Goal: Information Seeking & Learning: Find specific fact

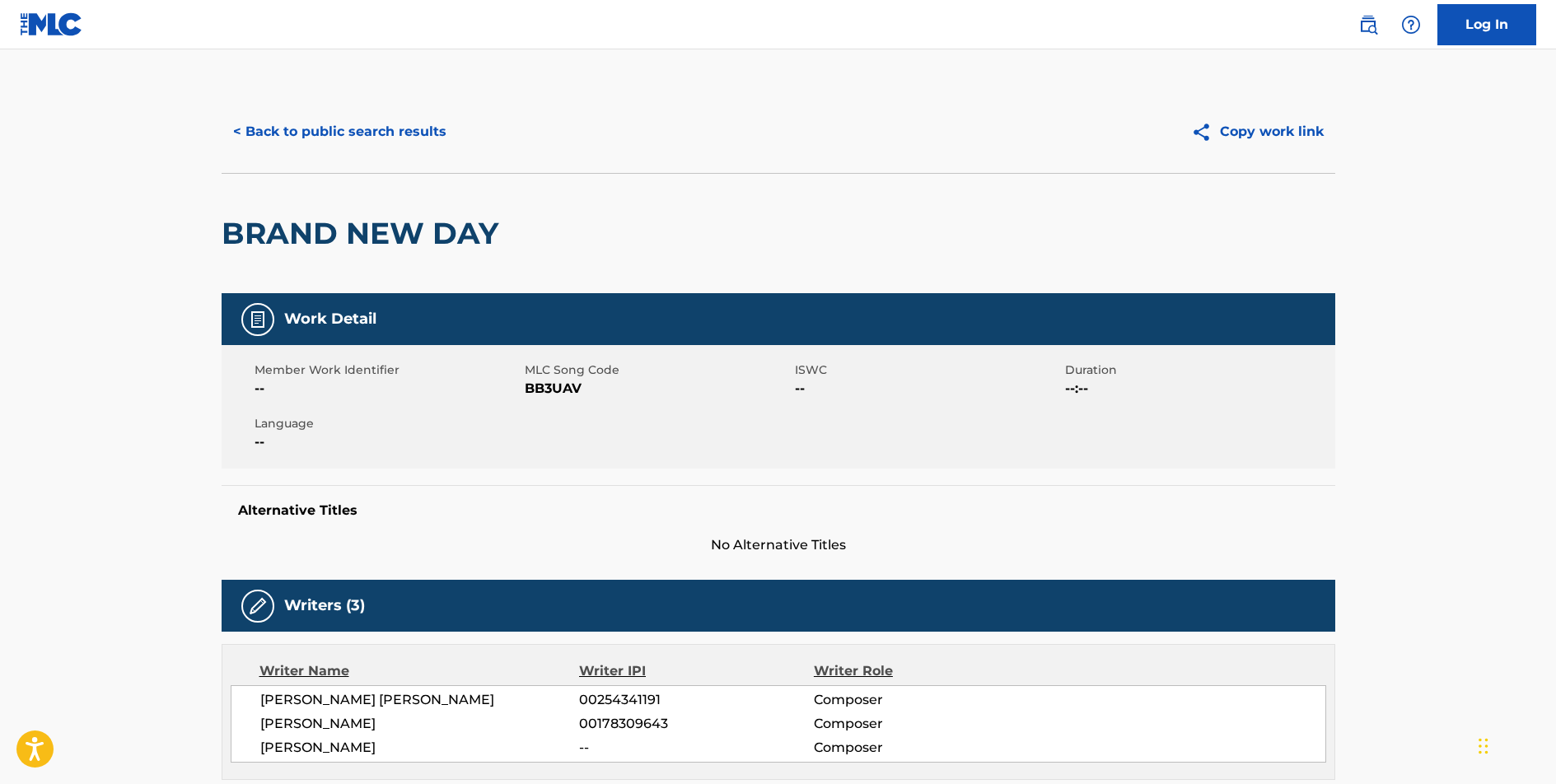
click at [349, 128] on button "< Back to public search results" at bounding box center [339, 132] width 236 height 41
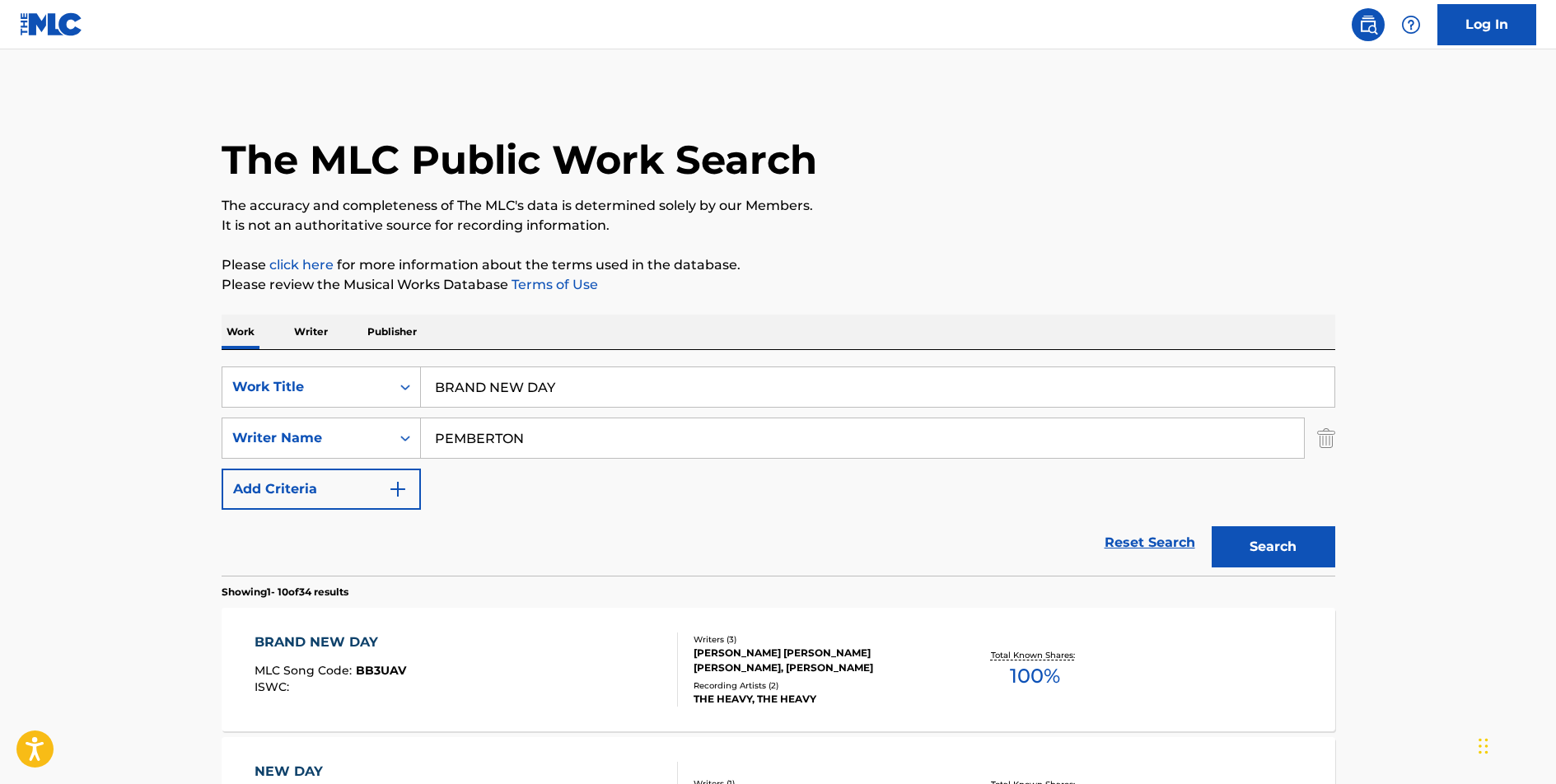
click at [517, 385] on input "BRAND NEW DAY" at bounding box center [877, 386] width 913 height 40
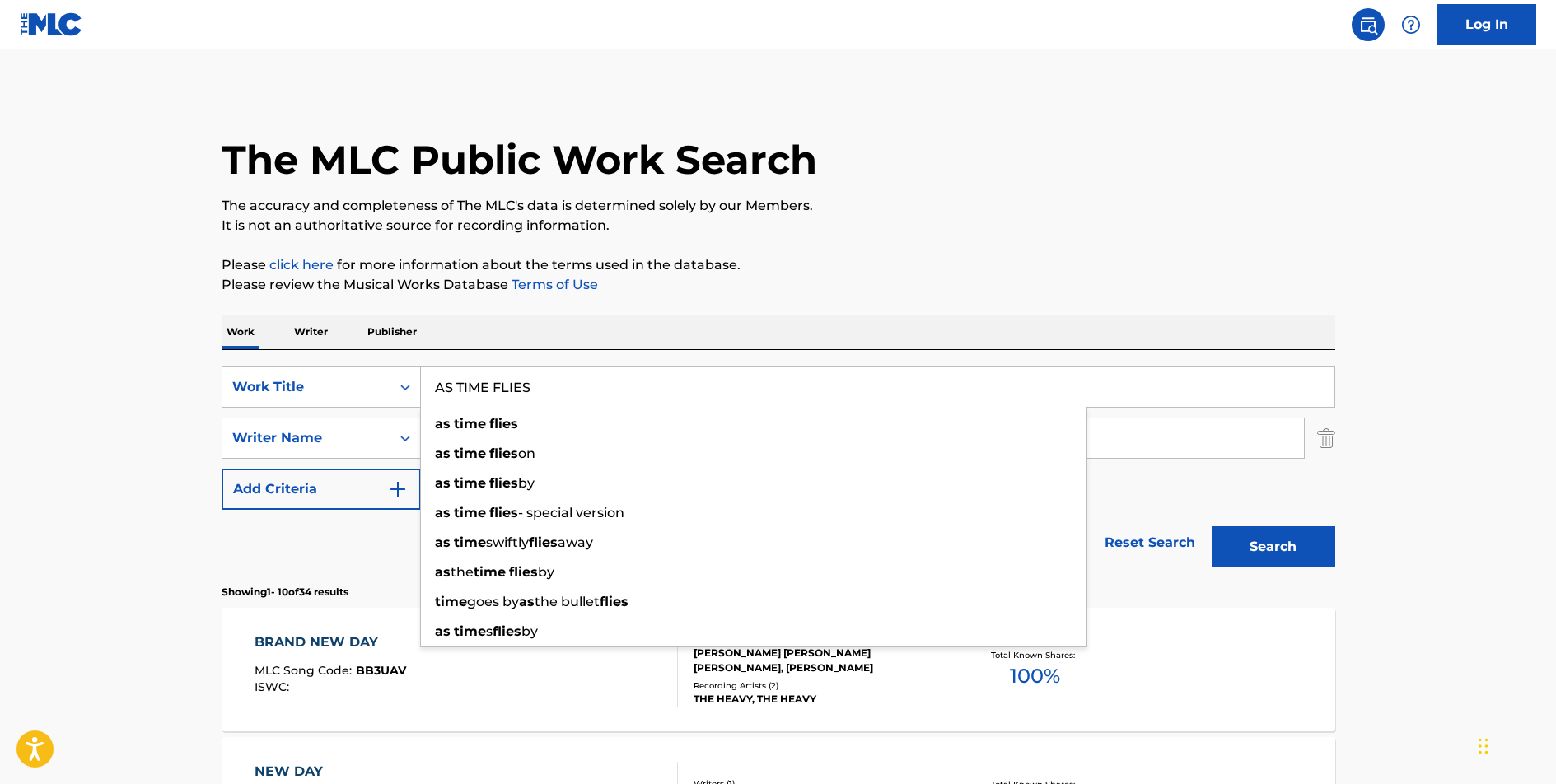
type input "AS TIME FLIES"
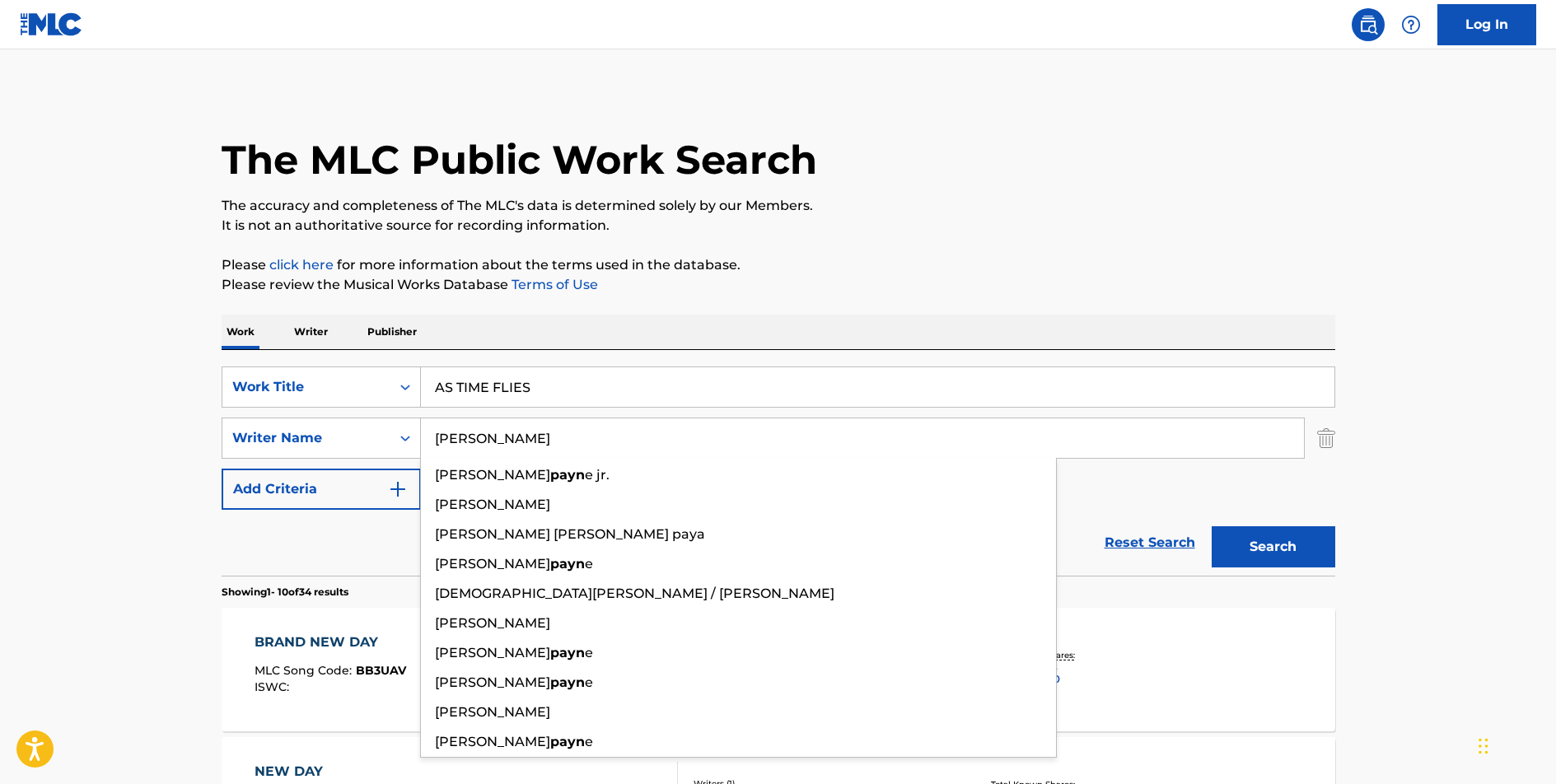
type input "[PERSON_NAME]"
click at [1212, 526] on button "Search" at bounding box center [1273, 546] width 124 height 41
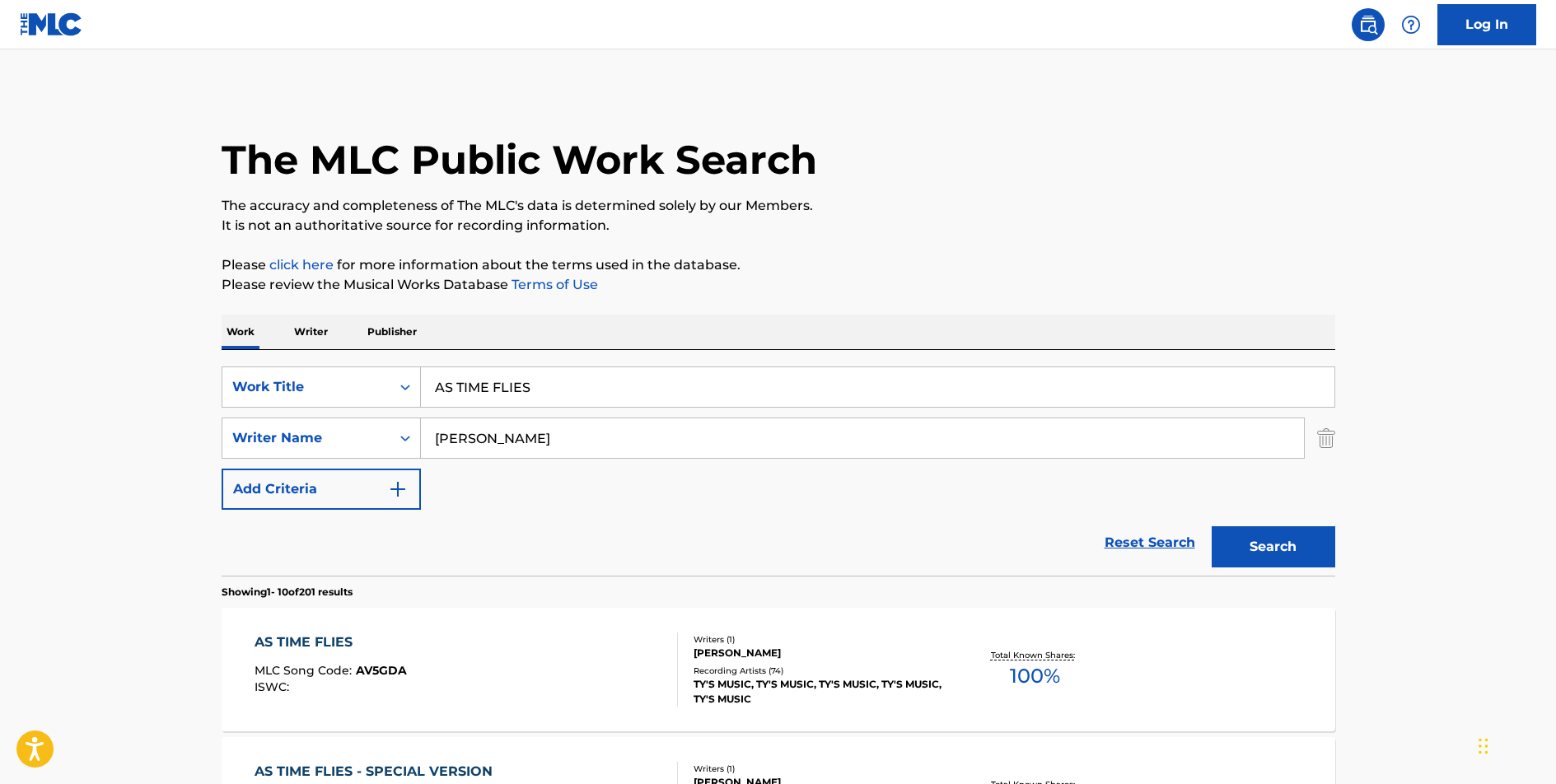
click at [318, 637] on div "AS TIME FLIES" at bounding box center [331, 642] width 153 height 20
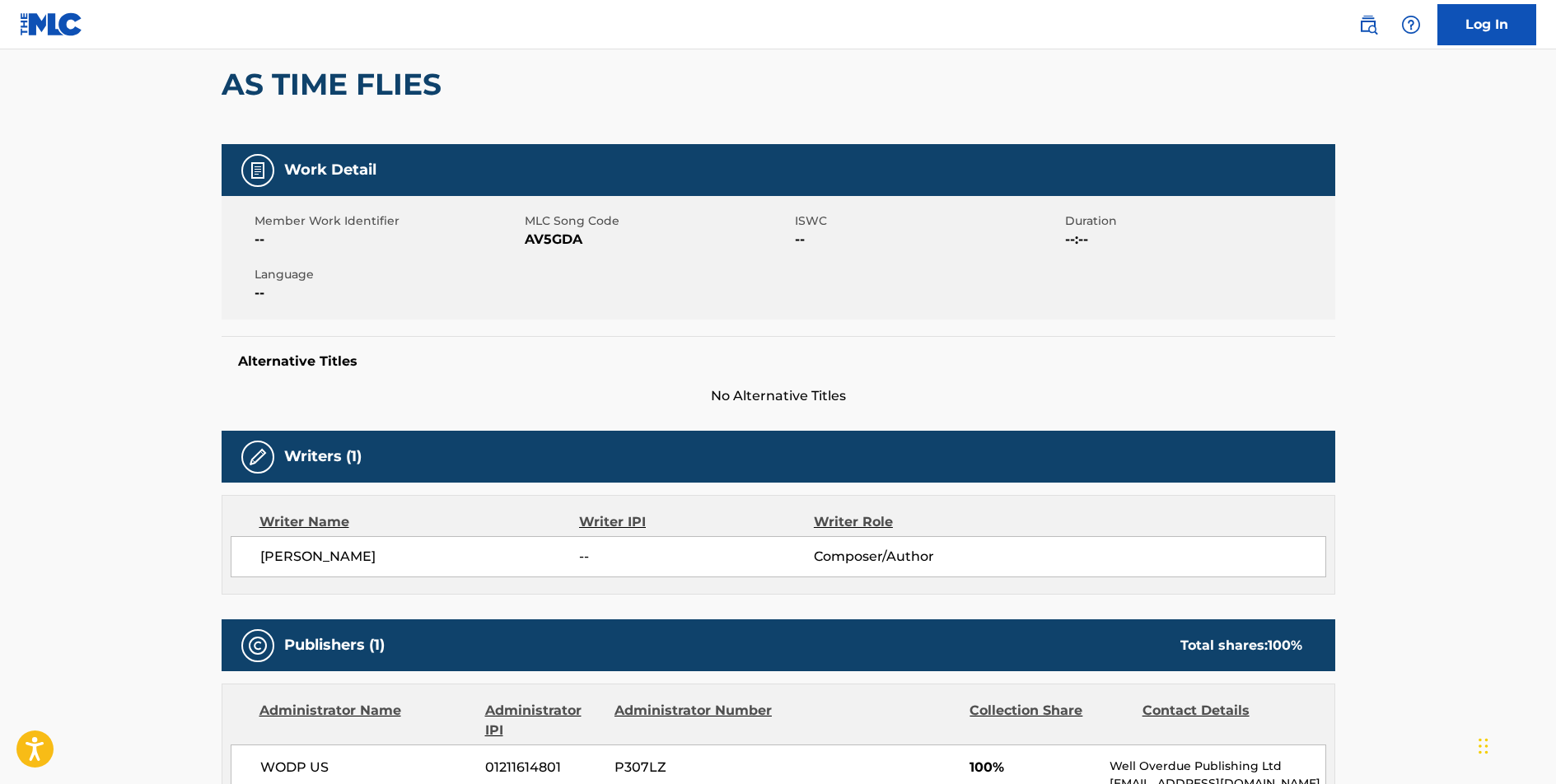
scroll to position [510, 0]
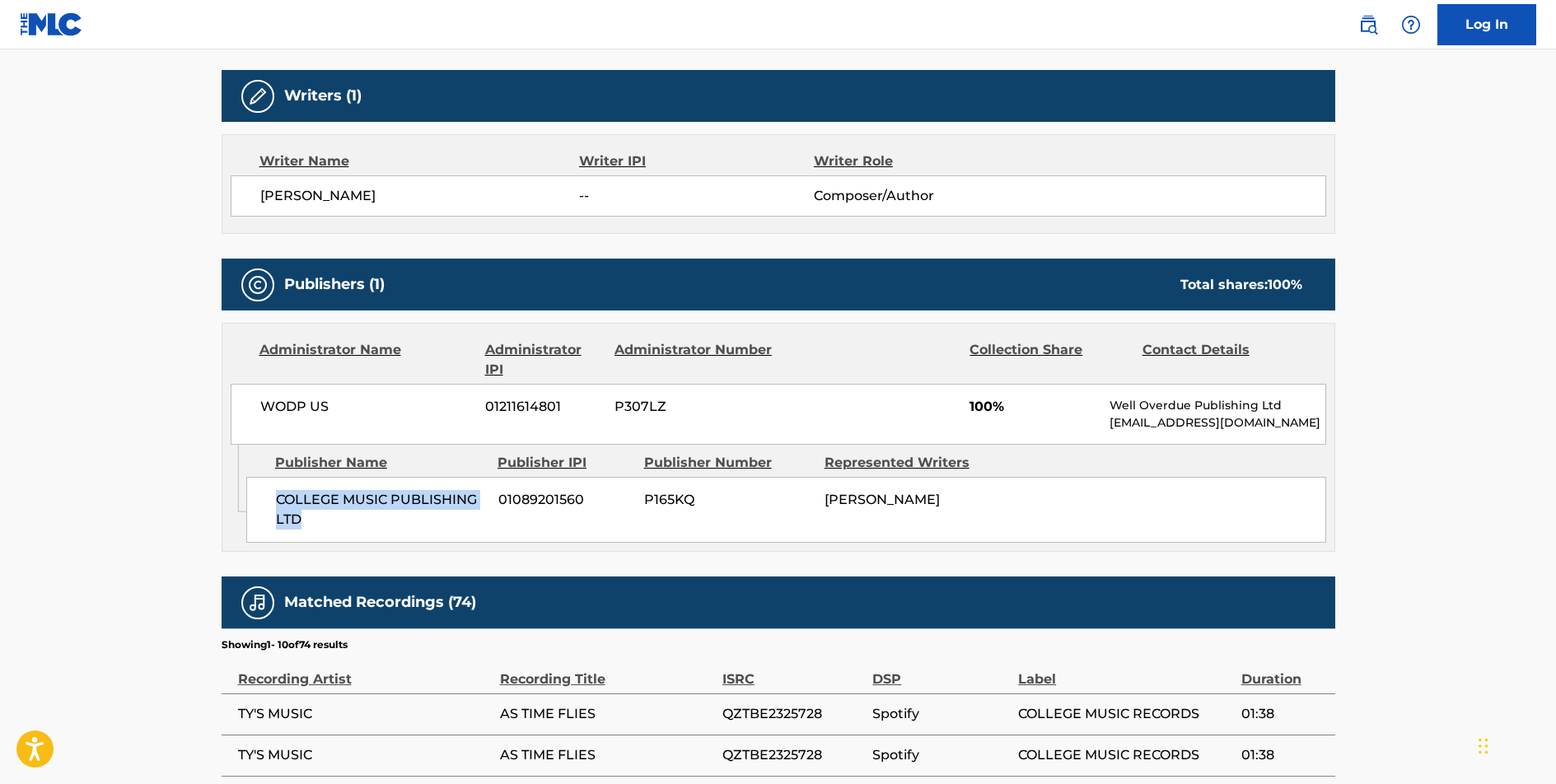
drag, startPoint x: 307, startPoint y: 521, endPoint x: 273, endPoint y: 501, distance: 39.4
click at [273, 501] on div "COLLEGE MUSIC PUBLISHING LTD 01089201560 P165KQ [PERSON_NAME]" at bounding box center [787, 509] width 1080 height 66
copy span "COLLEGE MUSIC PUBLISHING LTD"
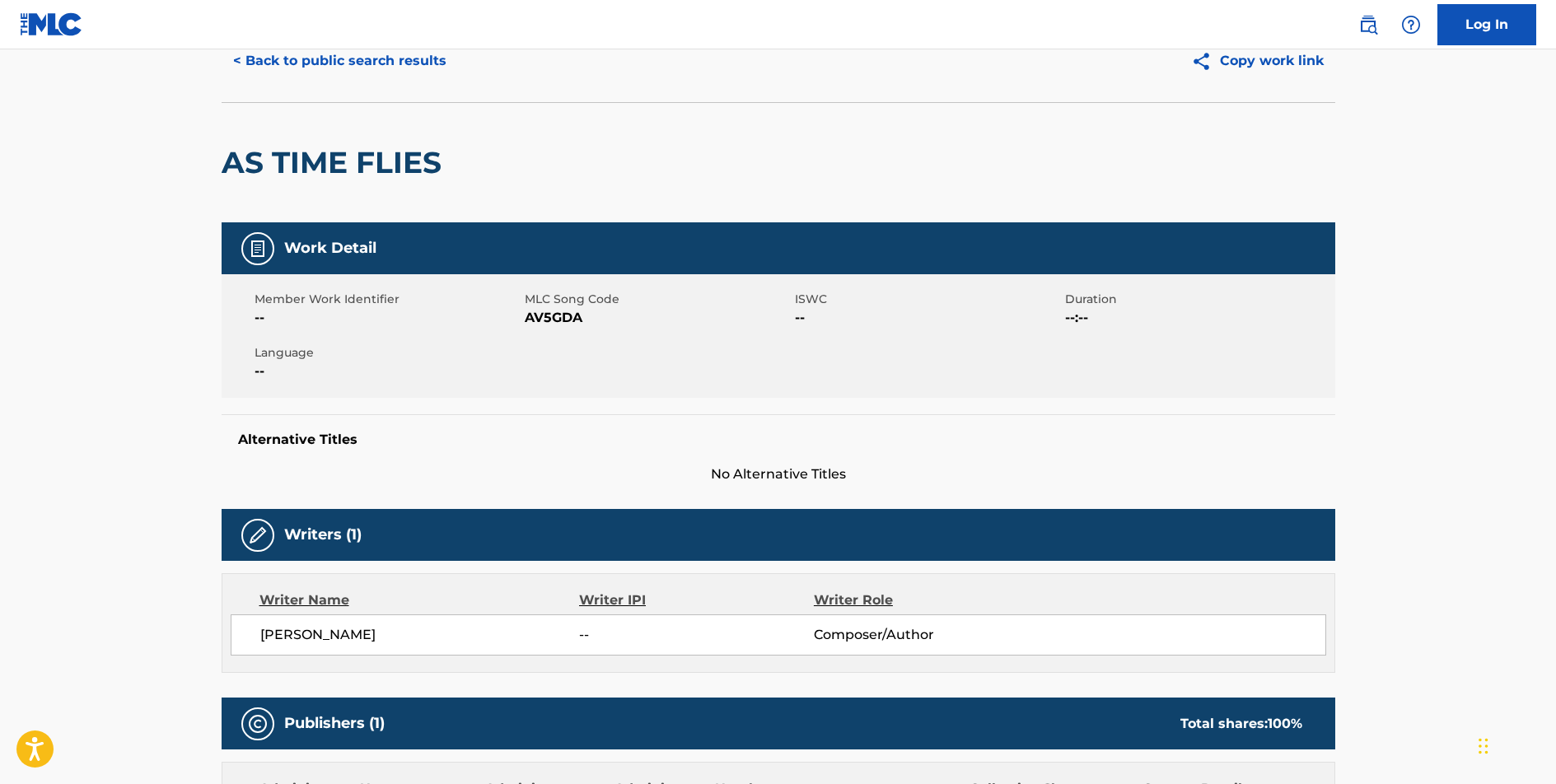
scroll to position [0, 0]
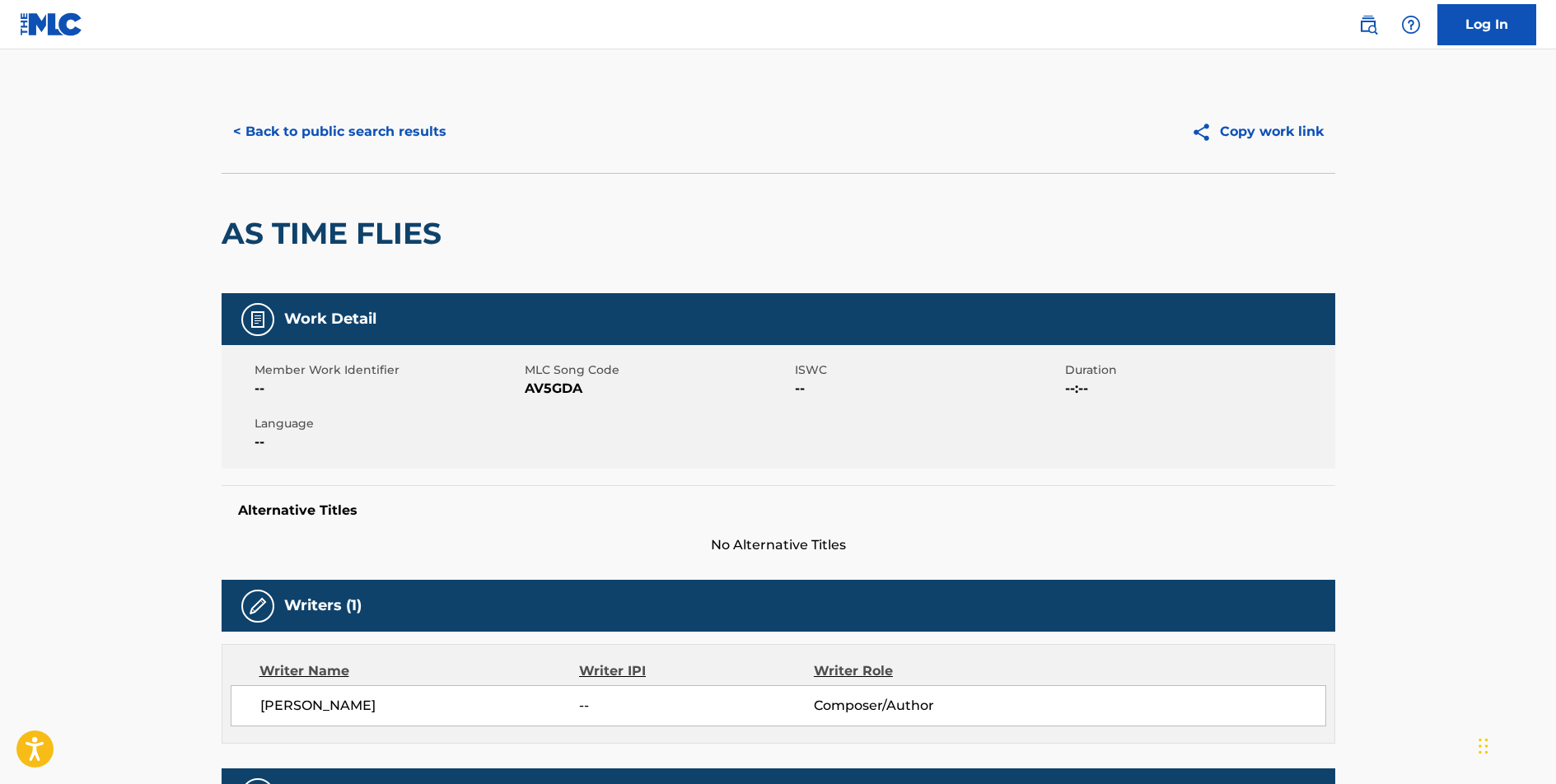
click at [315, 127] on button "< Back to public search results" at bounding box center [339, 132] width 236 height 41
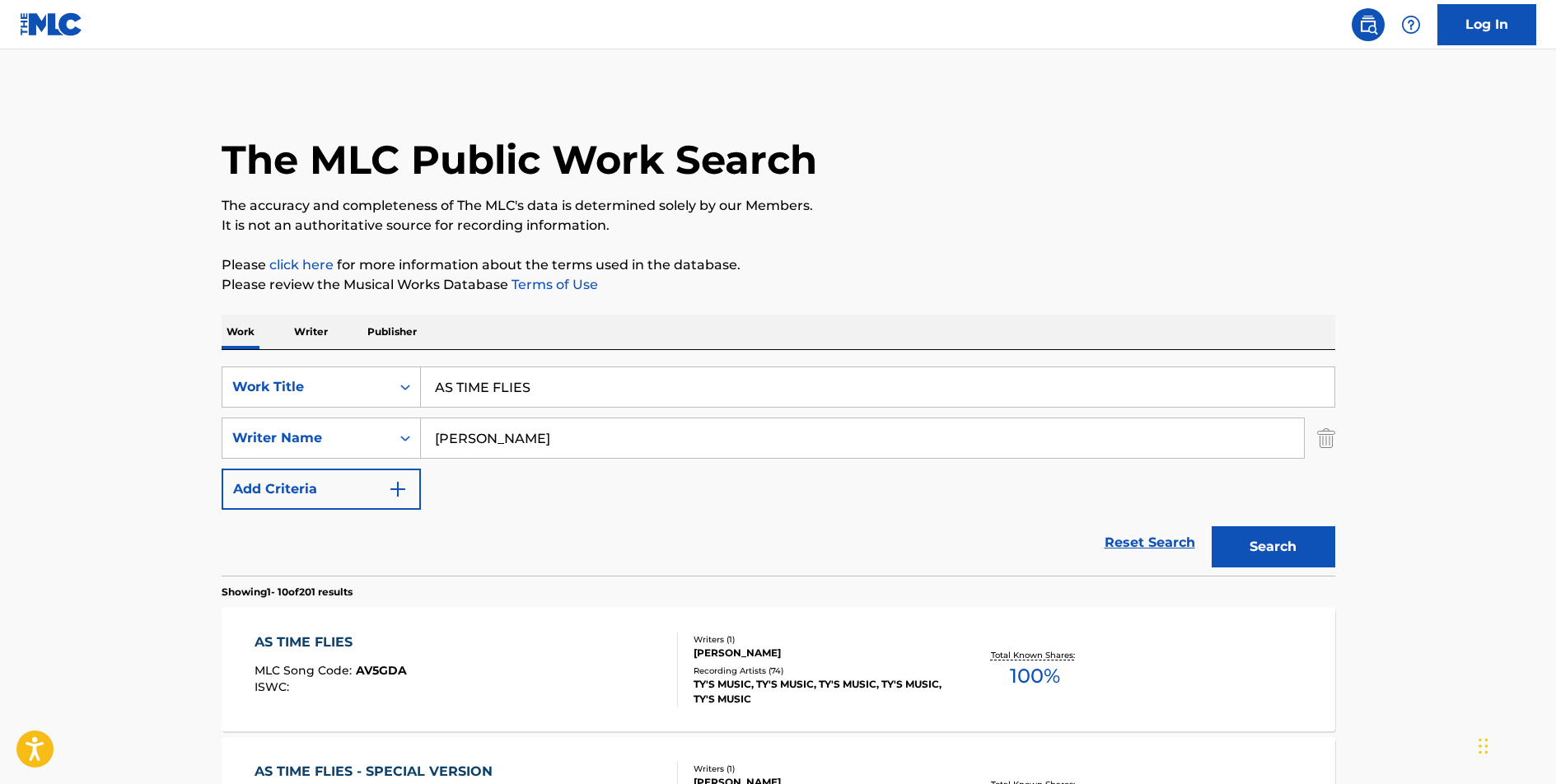
click at [498, 390] on input "AS TIME FLIES" at bounding box center [877, 386] width 913 height 40
click at [499, 389] on input "AS TIME FLIES" at bounding box center [877, 386] width 913 height 40
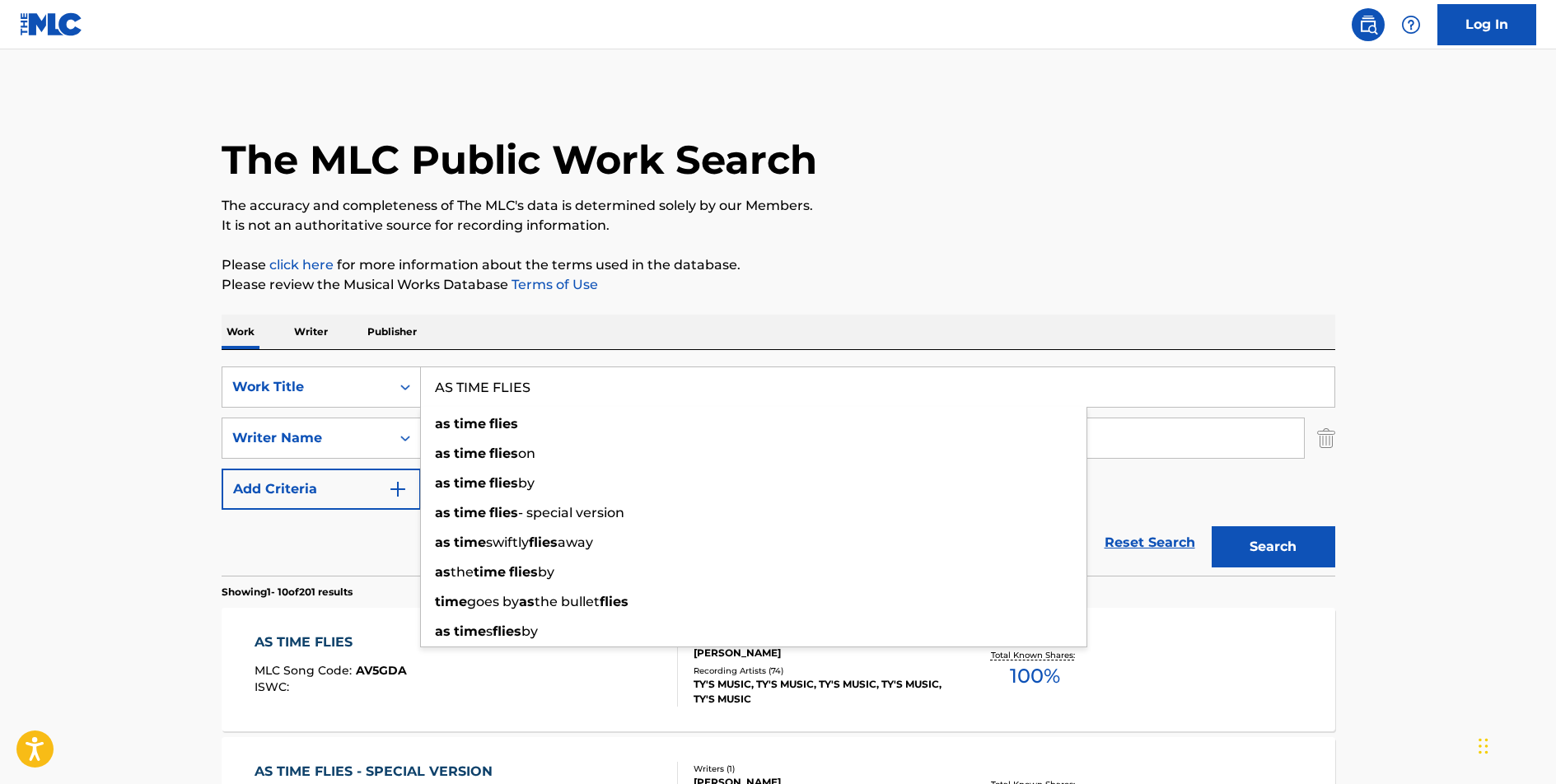
click at [499, 389] on input "AS TIME FLIES" at bounding box center [877, 386] width 913 height 40
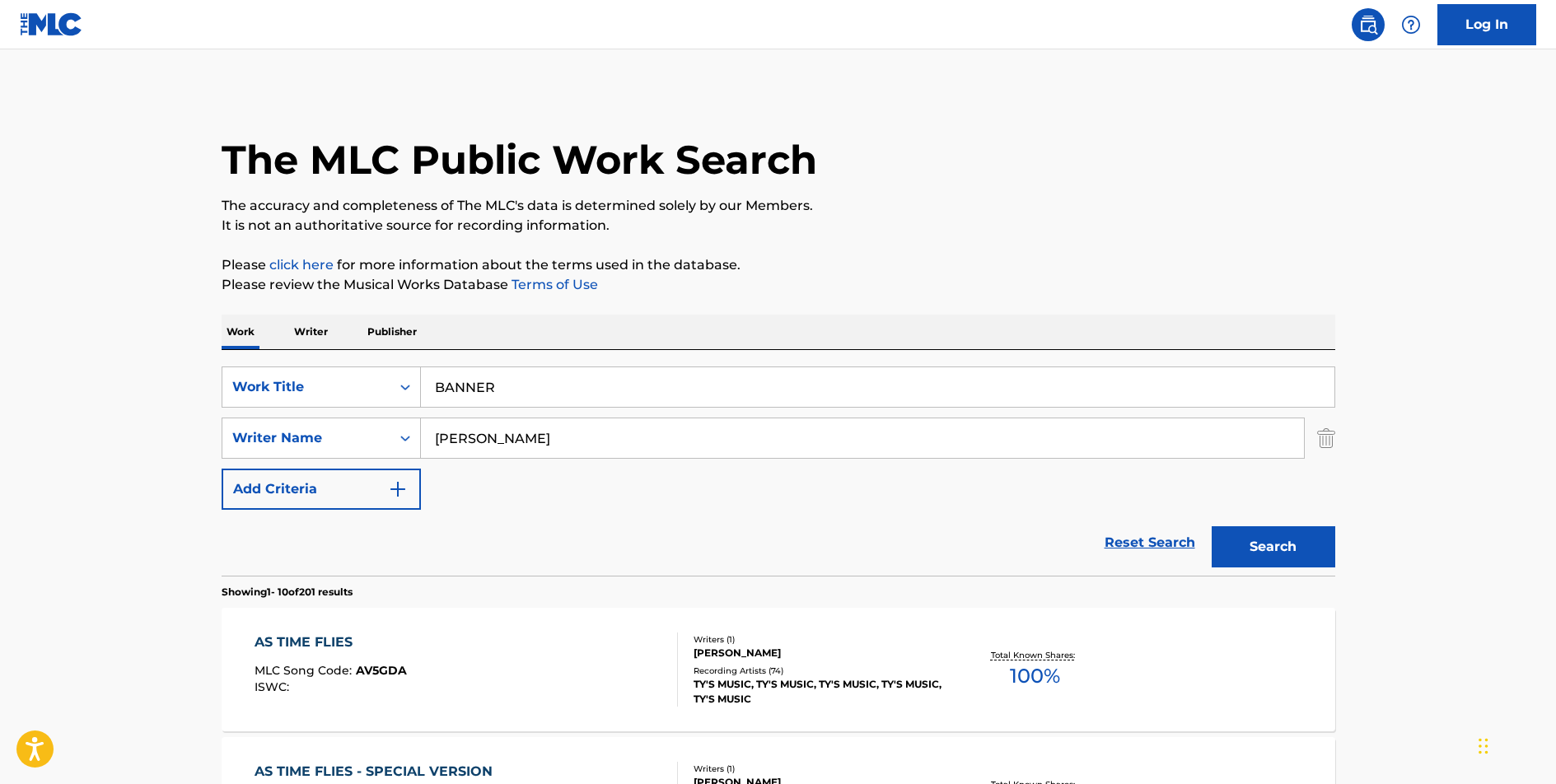
type input "BANNER"
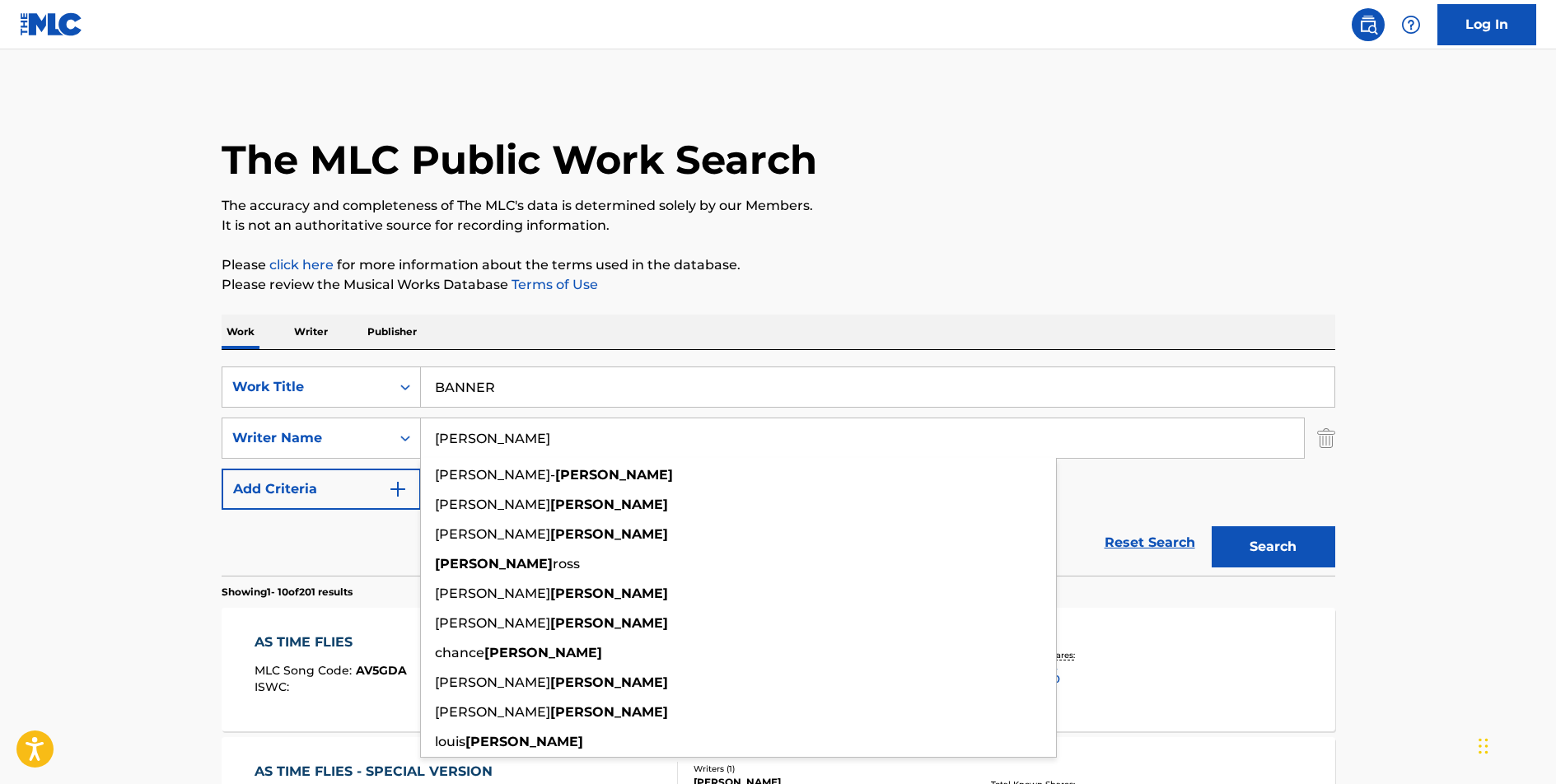
type input "[PERSON_NAME]"
click at [1212, 526] on button "Search" at bounding box center [1273, 546] width 124 height 41
